Goal: Information Seeking & Learning: Learn about a topic

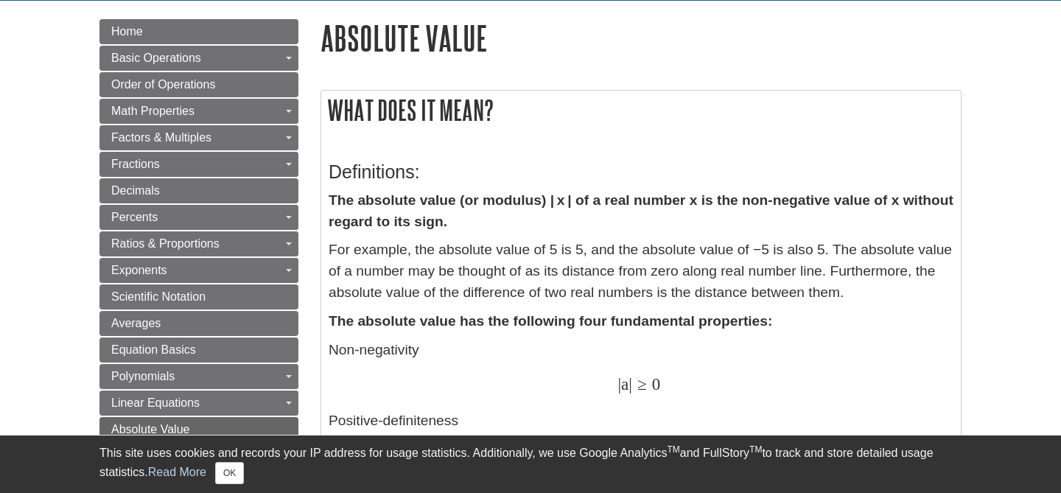
scroll to position [170, 0]
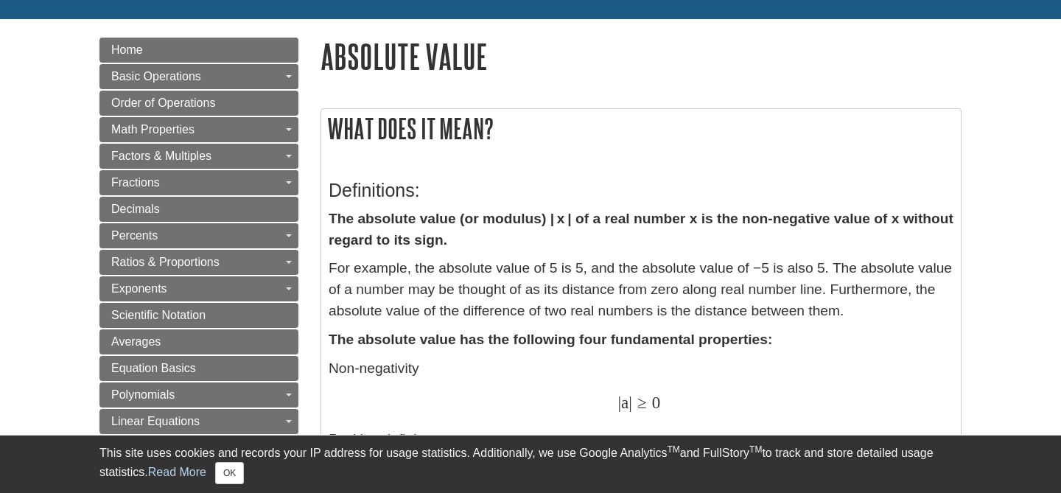
scroll to position [143, 0]
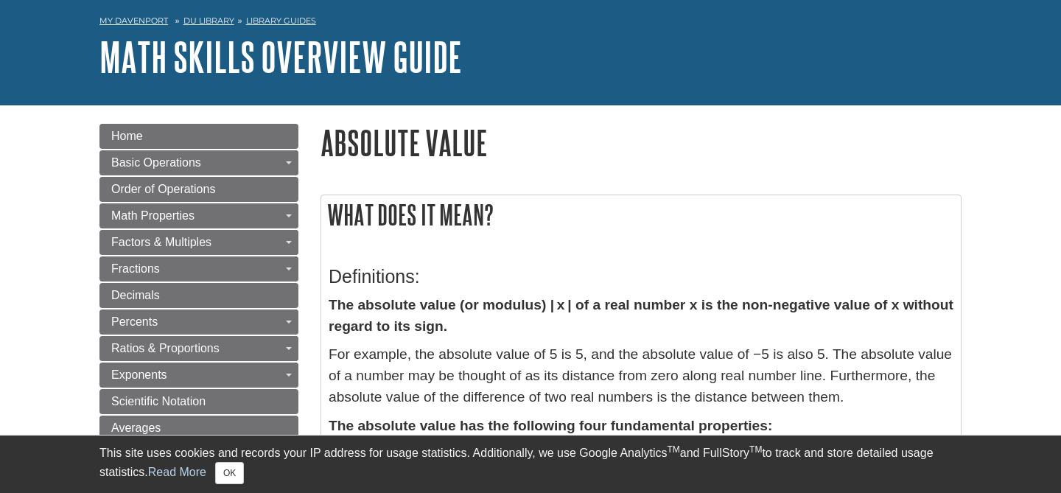
scroll to position [59, 0]
